Goal: Check status: Check status

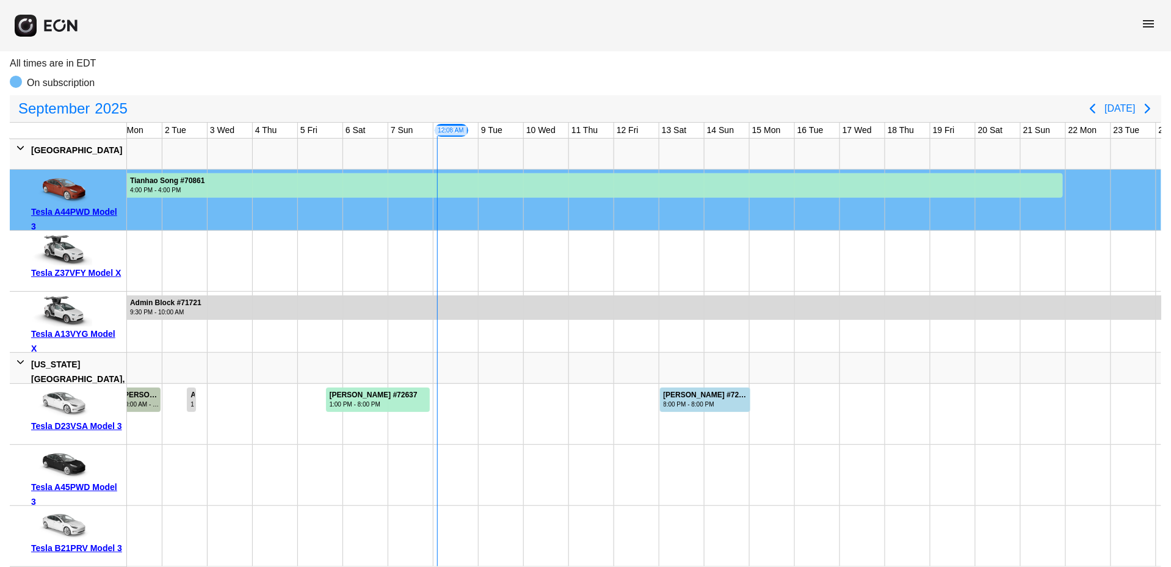
scroll to position [0, 15]
click at [401, 399] on div "[PERSON_NAME] #72637 1:00 PM - 8:00 PM" at bounding box center [369, 400] width 94 height 24
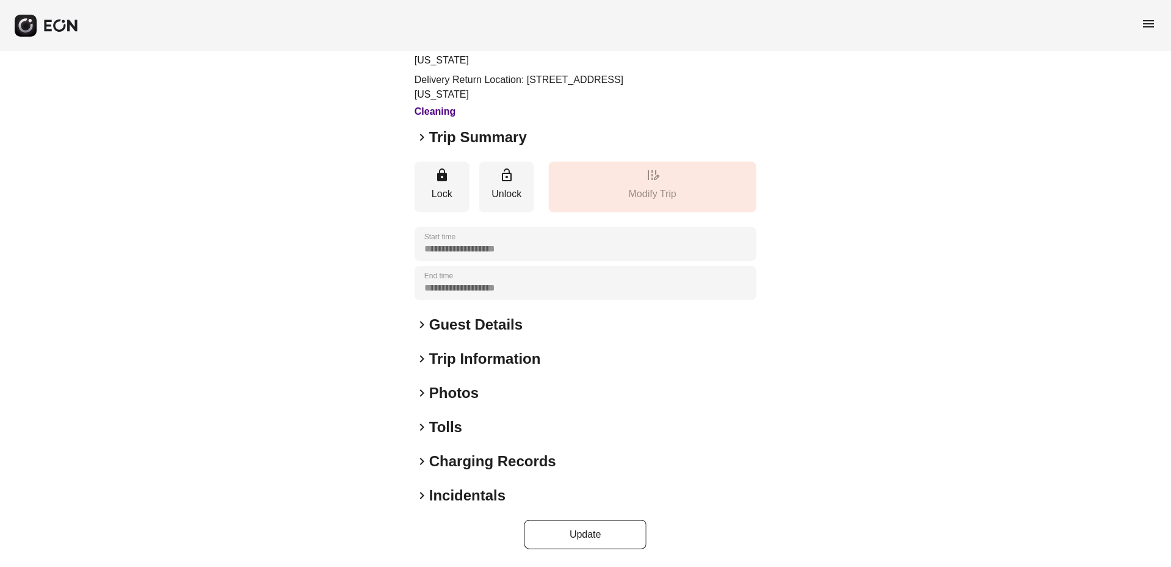
scroll to position [90, 0]
click at [423, 432] on span "keyboard_arrow_right" at bounding box center [422, 428] width 15 height 15
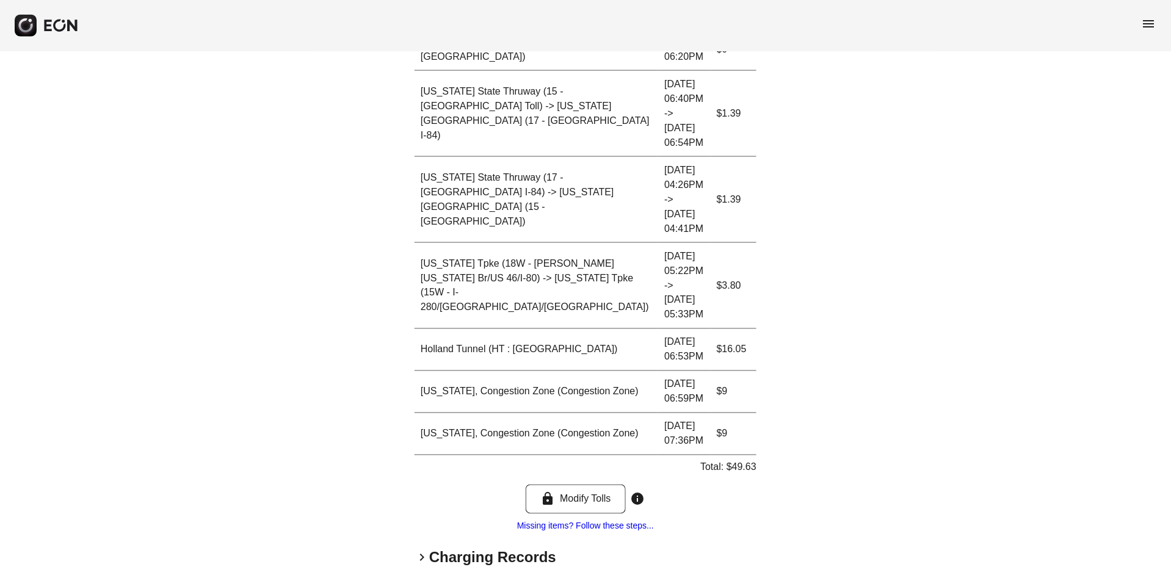
scroll to position [587, 0]
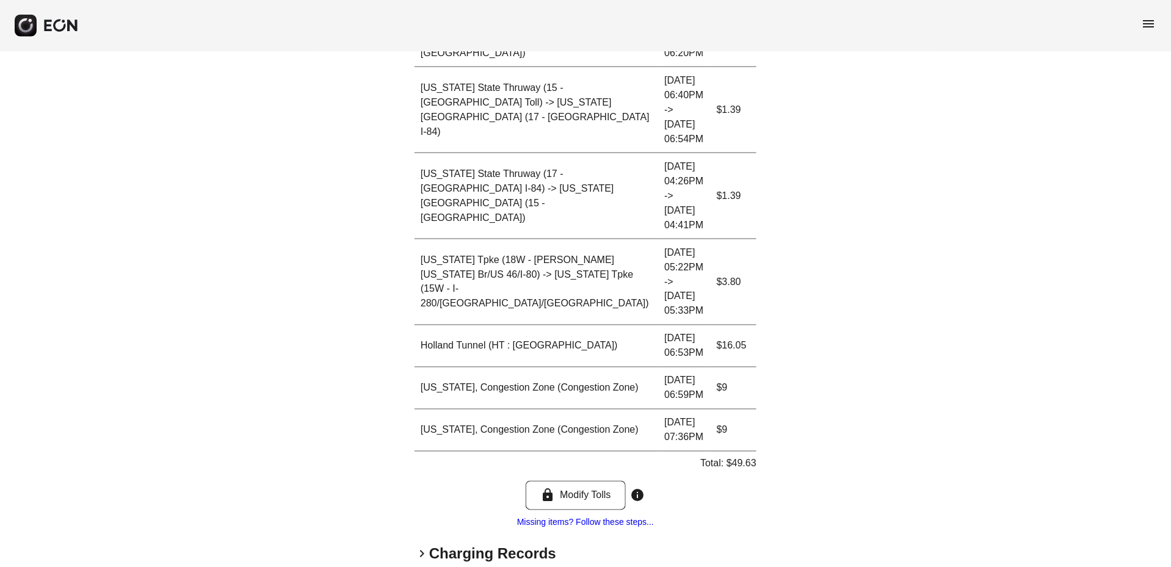
click at [424, 547] on span "keyboard_arrow_right" at bounding box center [422, 554] width 15 height 15
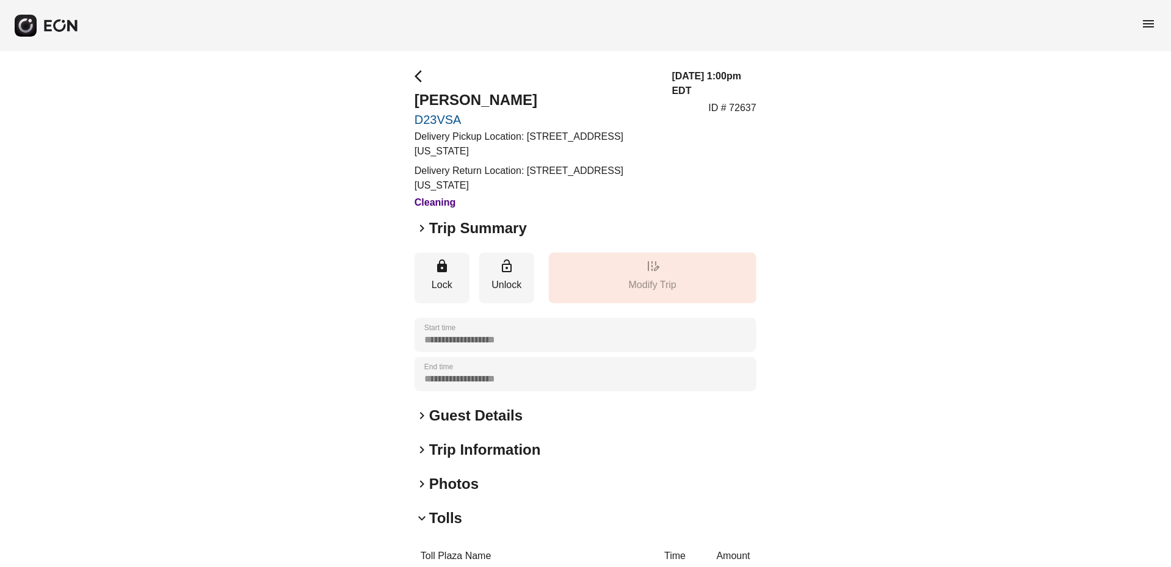
scroll to position [0, 0]
click at [423, 452] on span "keyboard_arrow_right" at bounding box center [422, 450] width 15 height 15
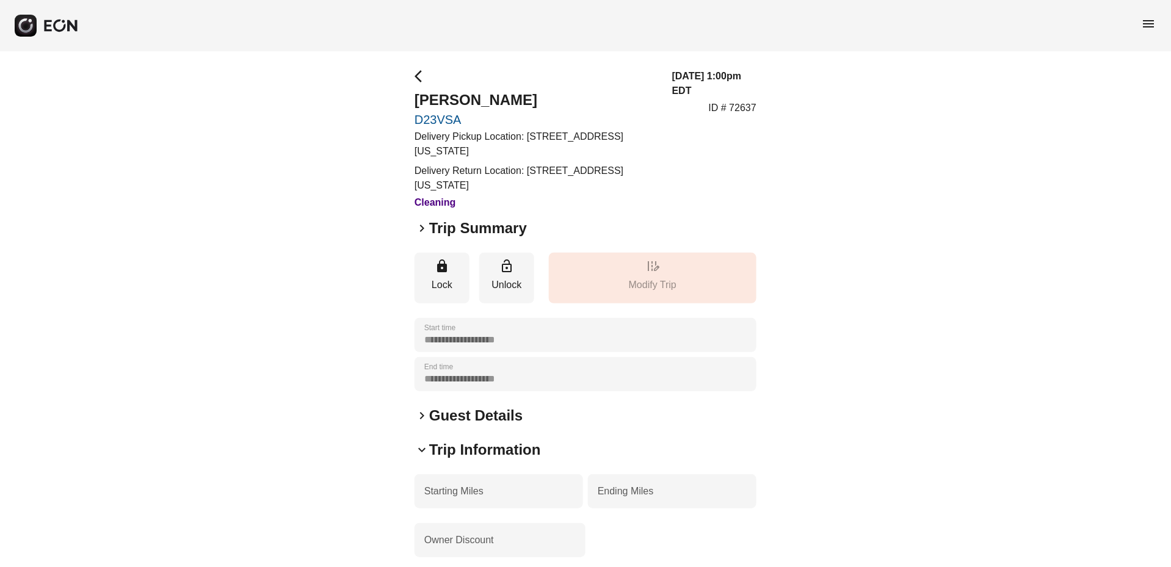
click at [421, 447] on span "keyboard_arrow_down" at bounding box center [422, 450] width 15 height 15
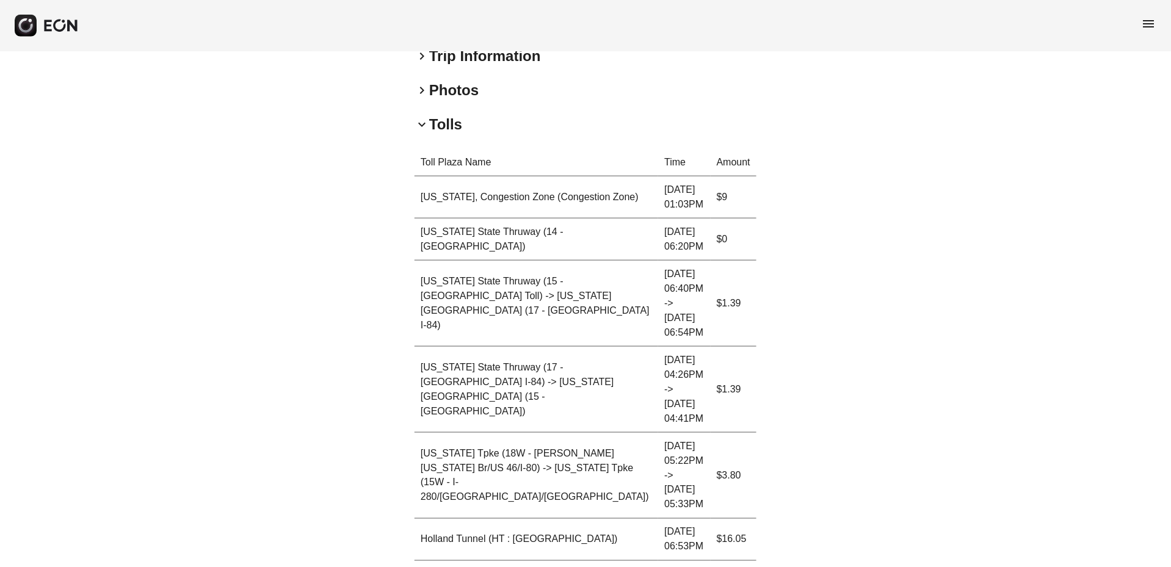
scroll to position [394, 0]
